Goal: Task Accomplishment & Management: Use online tool/utility

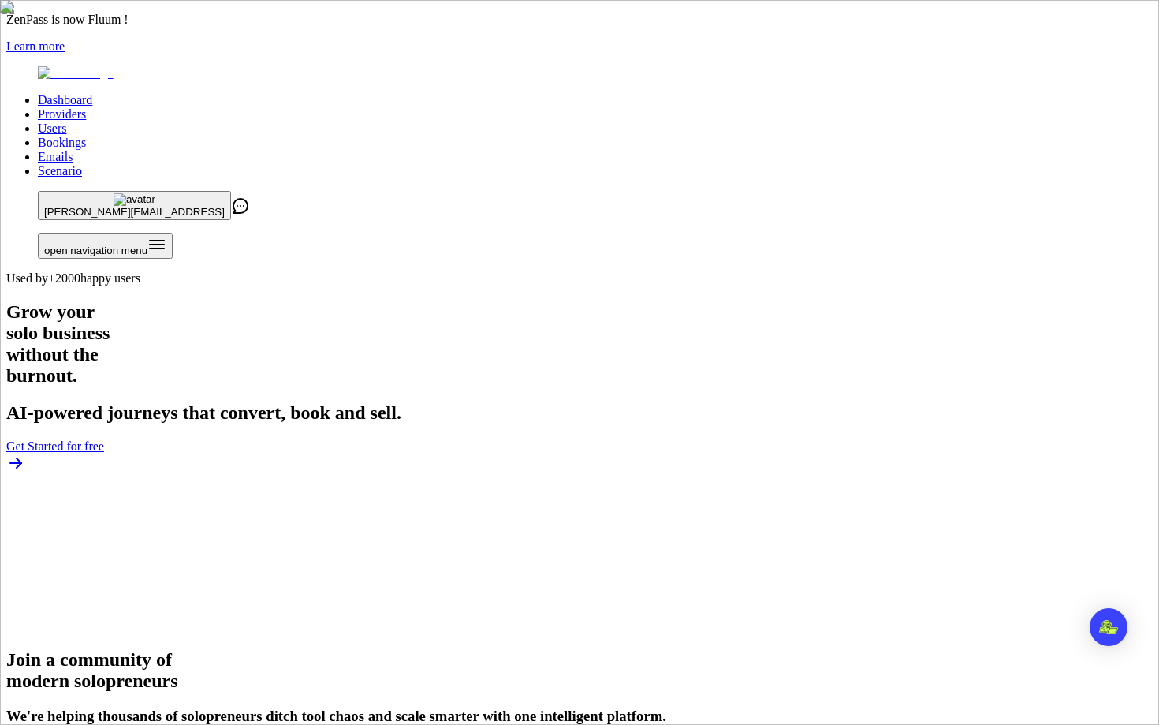
click at [66, 121] on link "Users" at bounding box center [52, 127] width 28 height 13
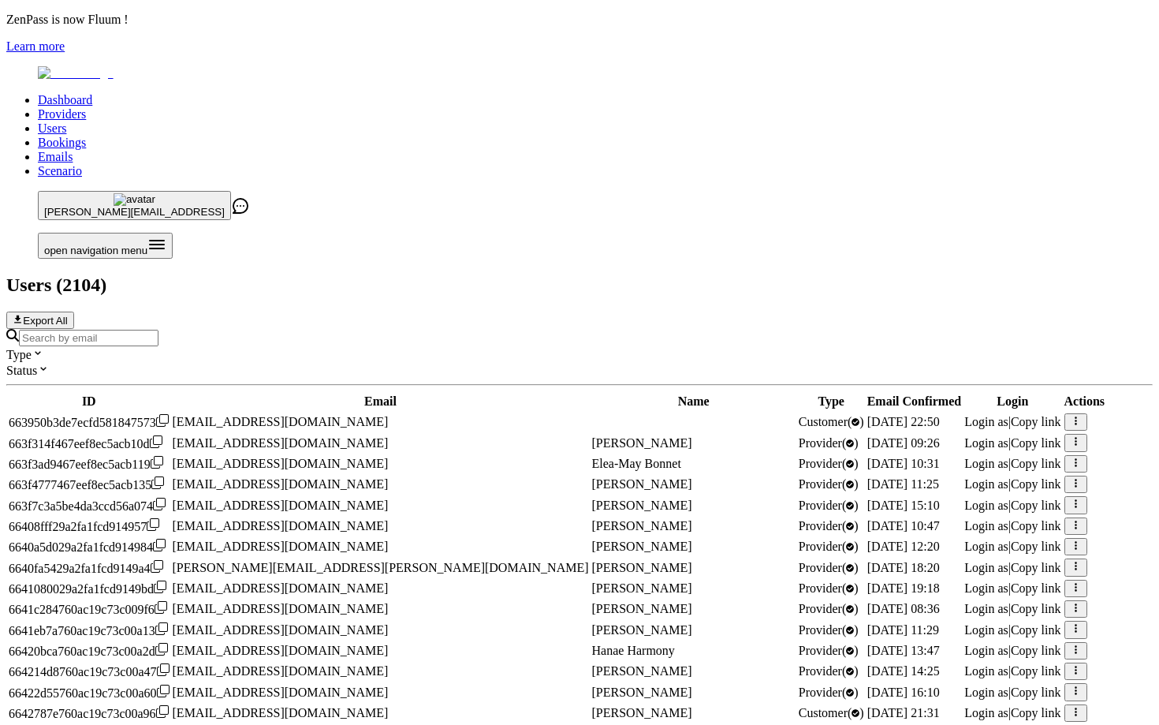
click at [469, 329] on div at bounding box center [579, 337] width 1146 height 17
click at [158, 330] on input "Search by email" at bounding box center [89, 338] width 140 height 17
type input "a"
click at [158, 330] on input "Search by email" at bounding box center [89, 338] width 140 height 17
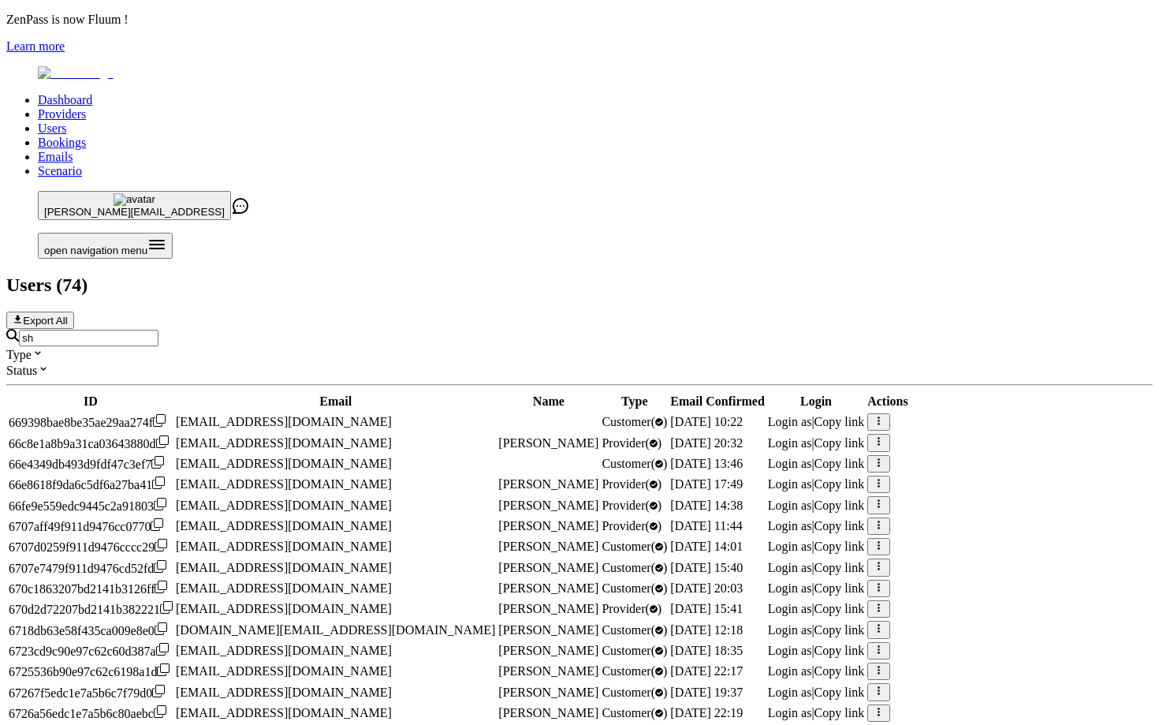
type input "s"
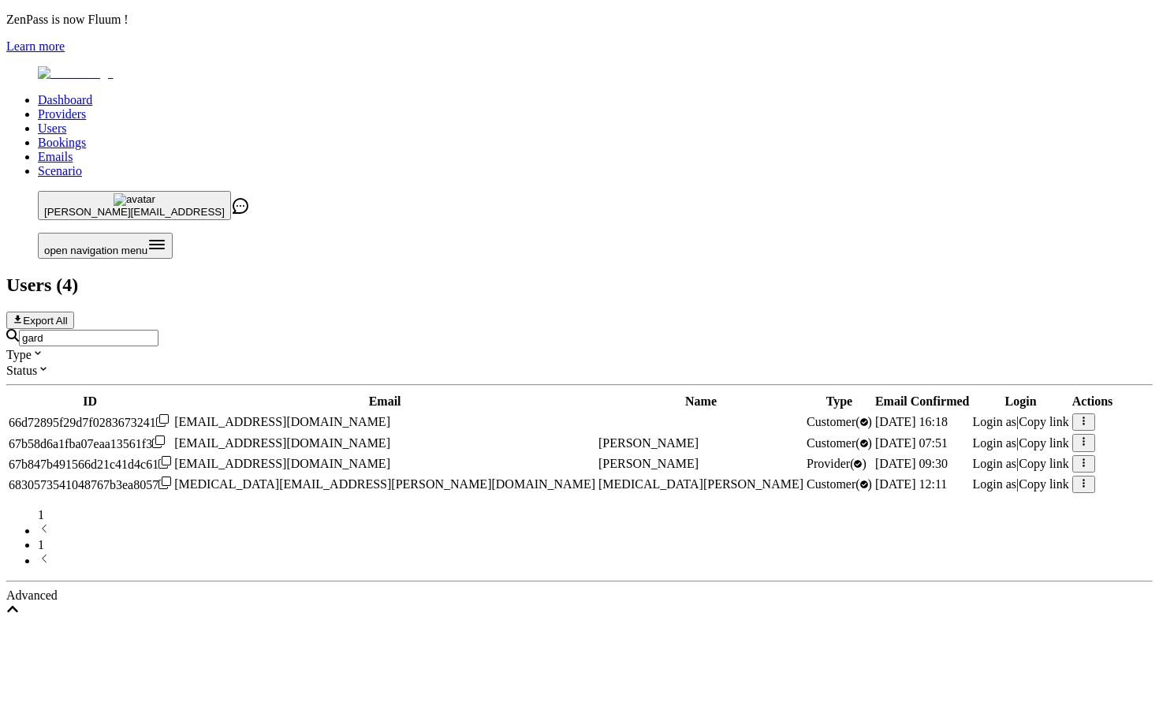
type input "gard"
click at [972, 456] on span "Login as" at bounding box center [994, 462] width 44 height 13
click at [158, 330] on input "gard" at bounding box center [89, 338] width 140 height 17
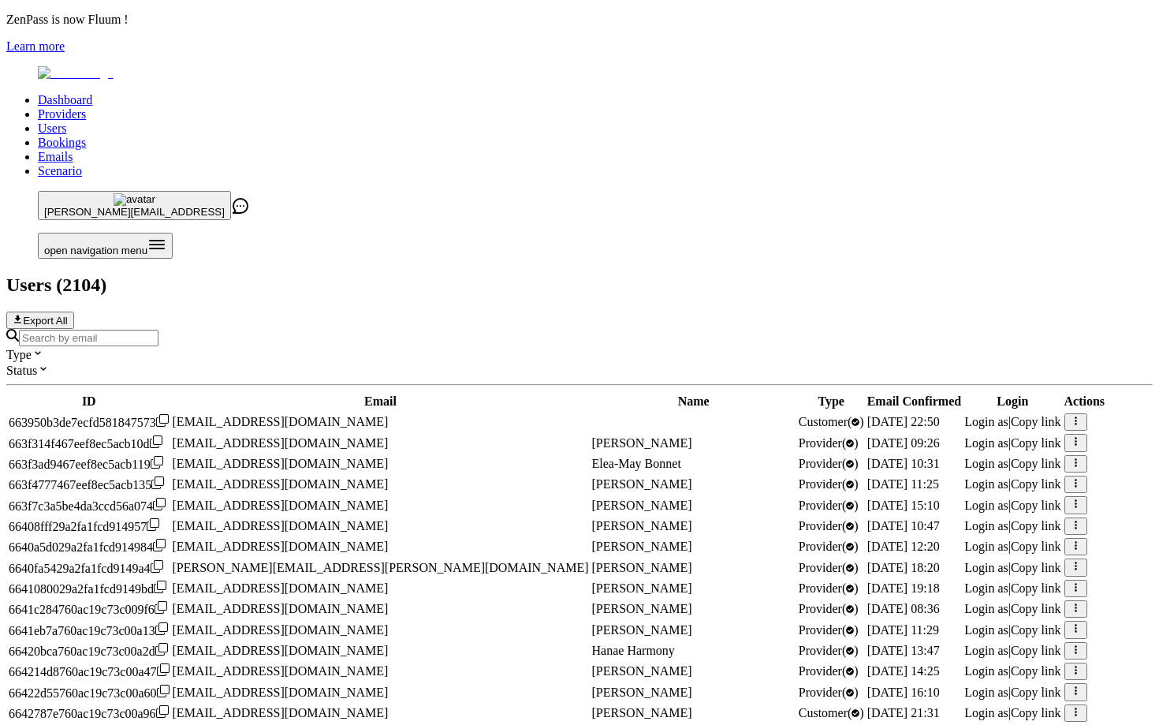
click at [158, 330] on input "Search by email" at bounding box center [89, 338] width 140 height 17
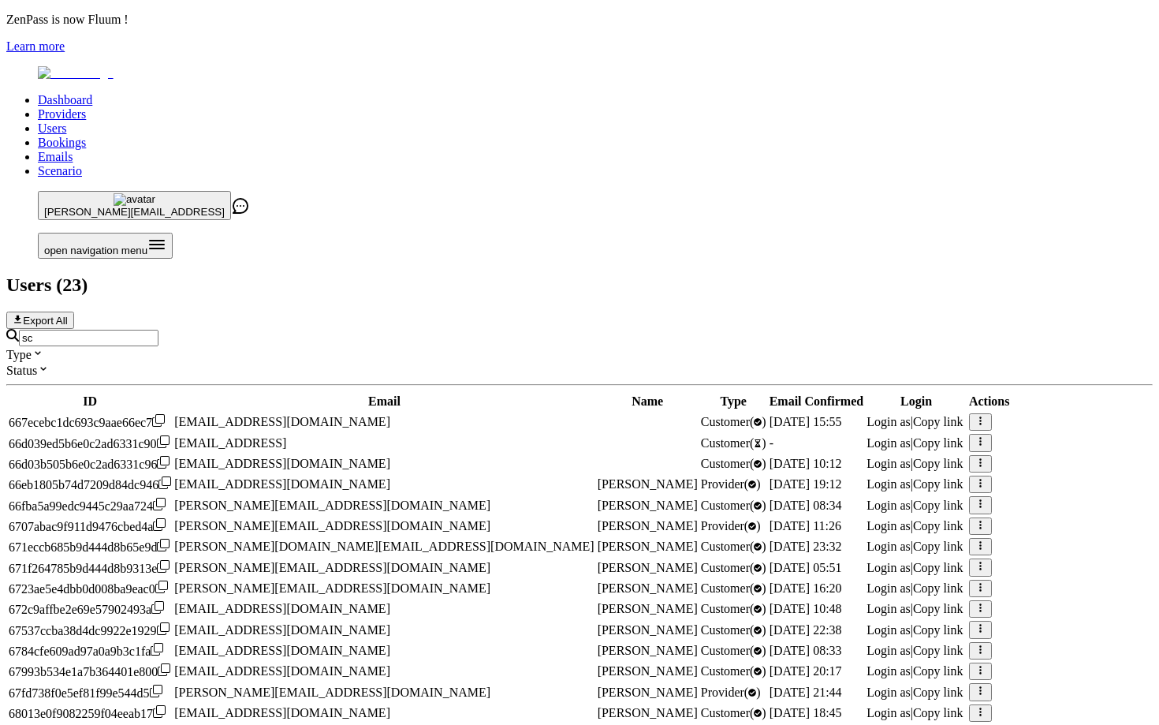
type input "s"
type input "sca"
